Goal: Find specific page/section: Find specific page/section

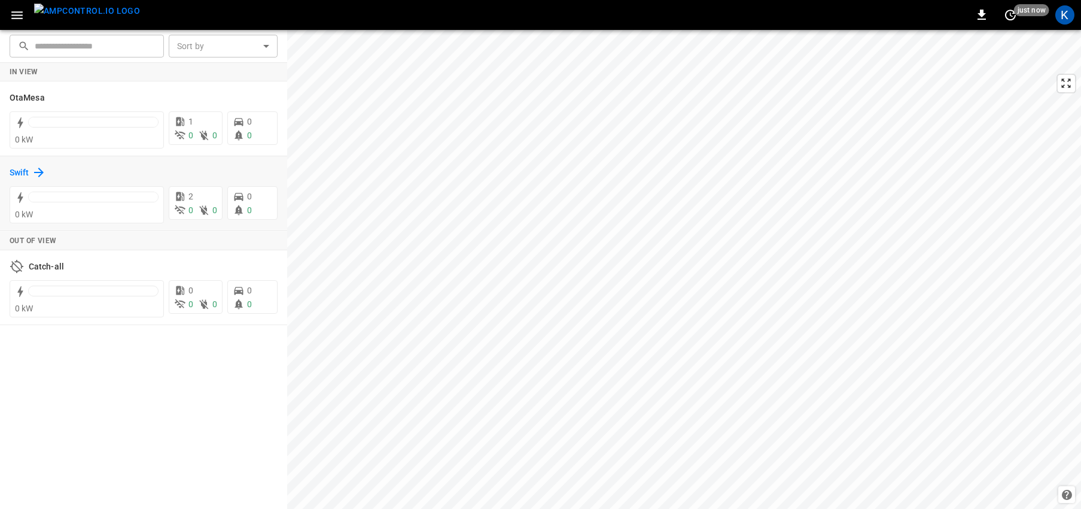
click at [26, 171] on h6 "Swift" at bounding box center [20, 172] width 20 height 13
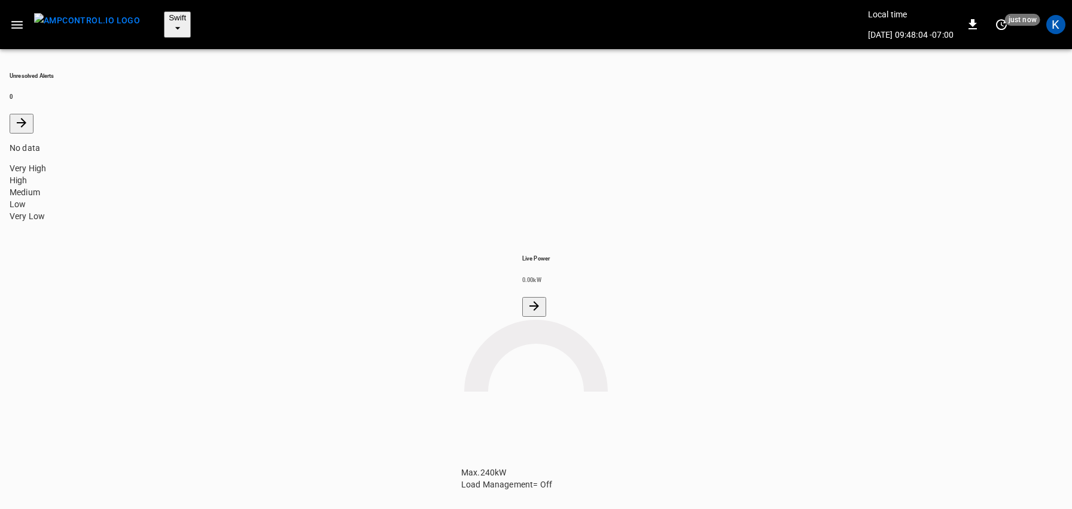
click at [14, 17] on icon "button" at bounding box center [17, 24] width 15 height 15
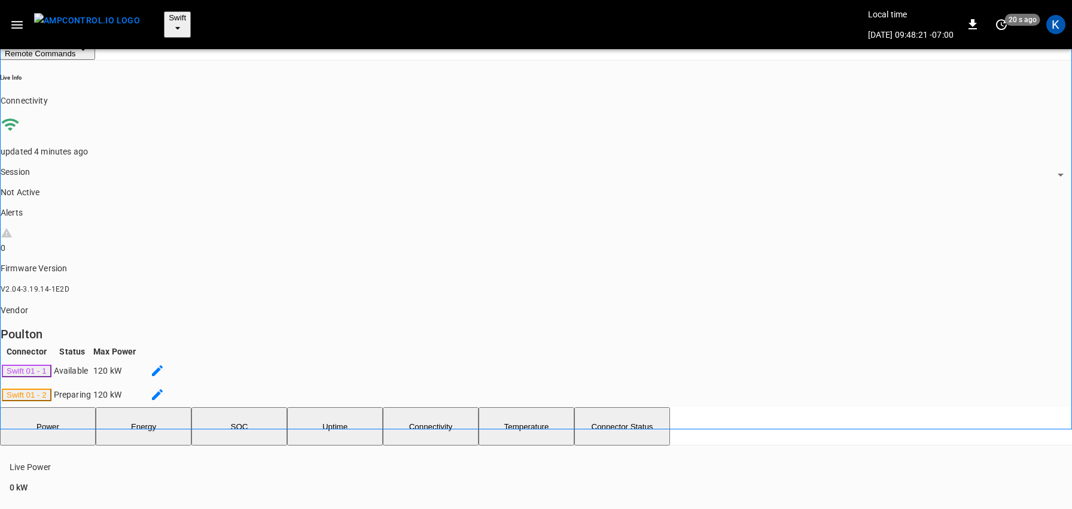
scroll to position [200, 0]
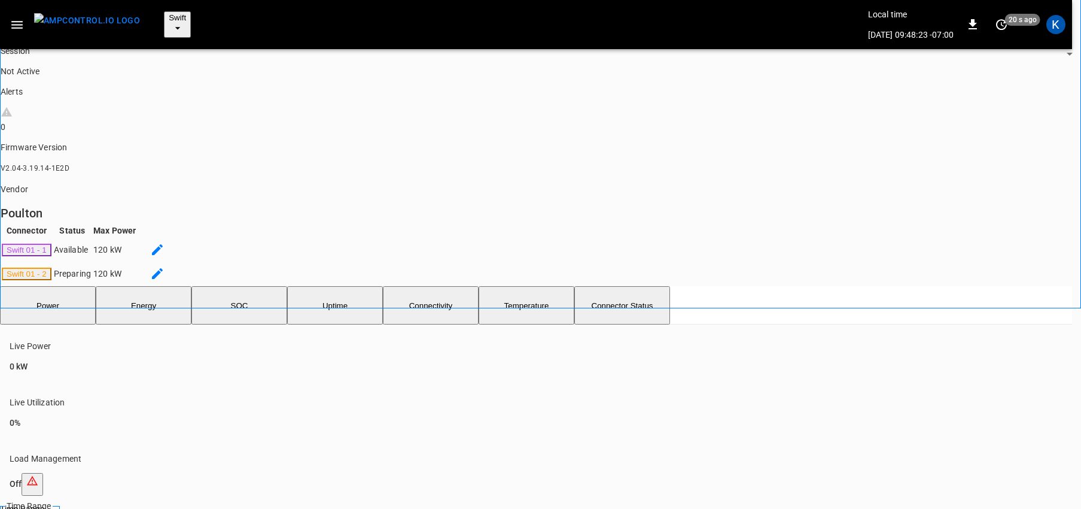
type input "**********"
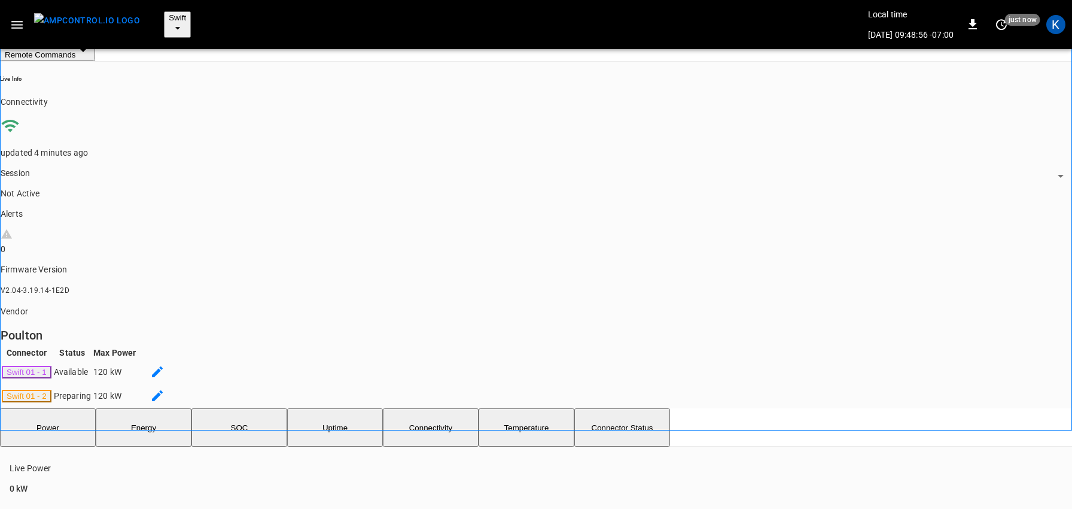
scroll to position [0, 0]
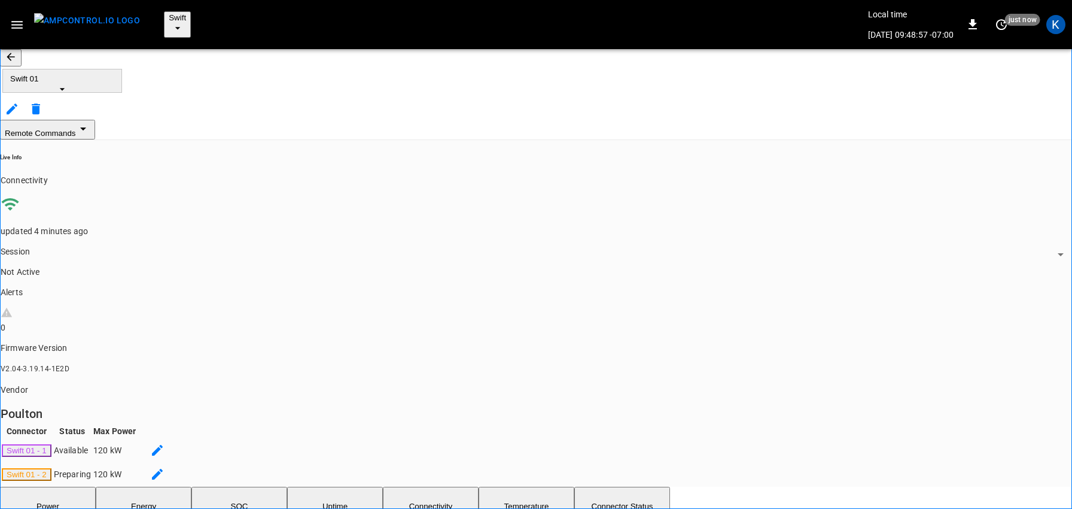
click at [109, 74] on span "Swift 01" at bounding box center [62, 78] width 104 height 9
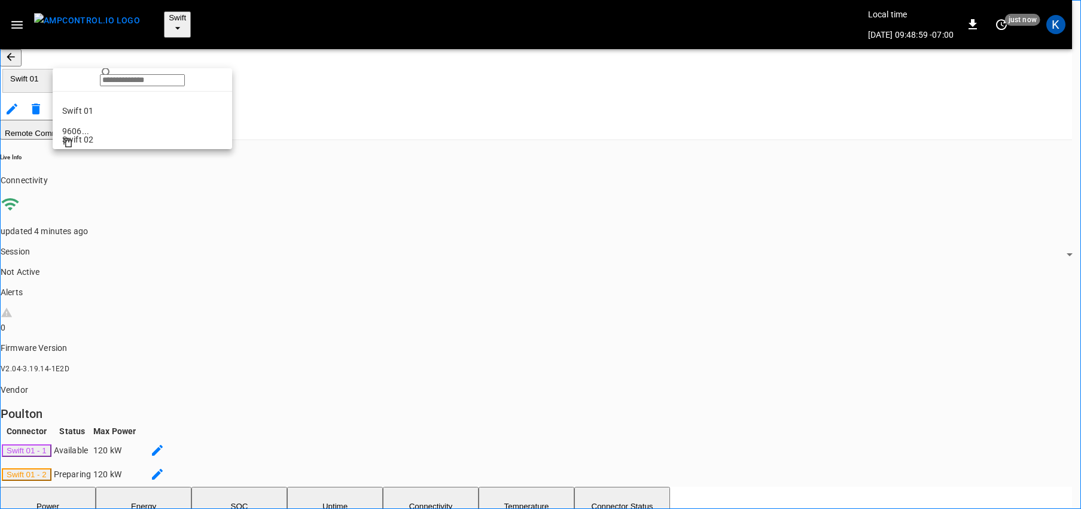
click at [95, 133] on li "Swift 02 b243 ..." at bounding box center [142, 134] width 179 height 29
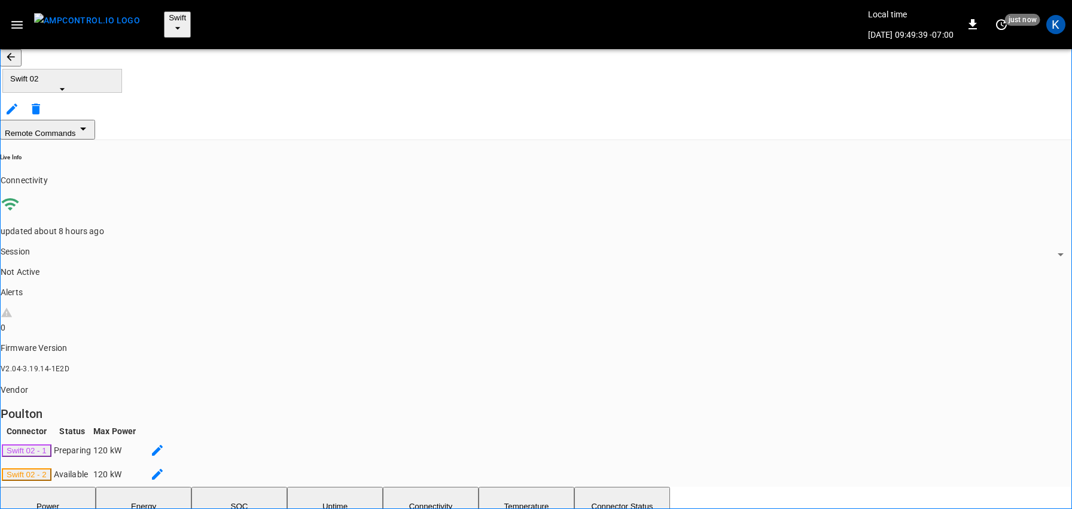
click at [17, 21] on icon "button" at bounding box center [16, 25] width 11 height 8
